Goal: Transaction & Acquisition: Purchase product/service

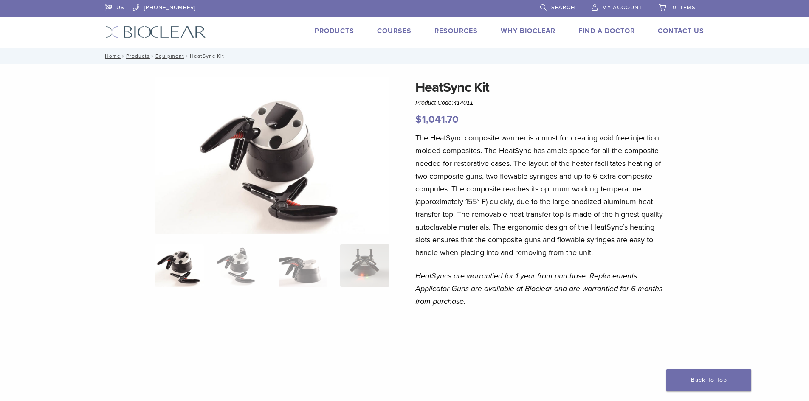
click at [554, 8] on span "Search" at bounding box center [563, 7] width 24 height 7
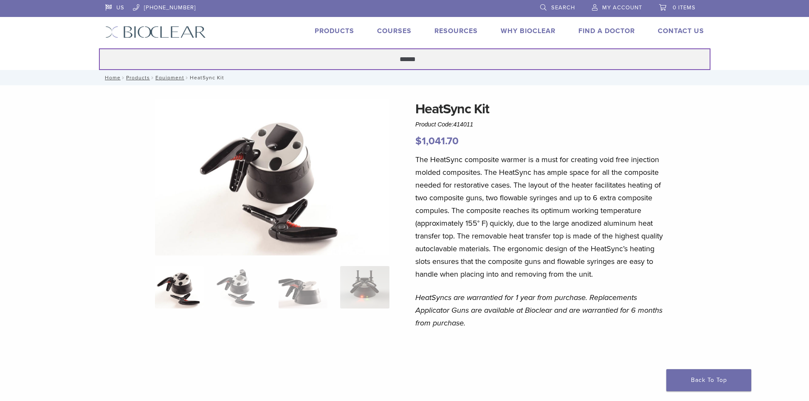
type input "******"
click at [98, 48] on button "Search" at bounding box center [98, 48] width 0 height 0
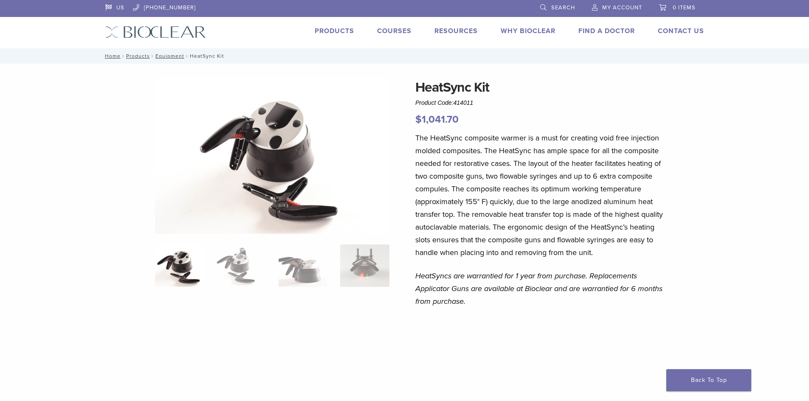
scroll to position [229, 0]
